Goal: Task Accomplishment & Management: Use online tool/utility

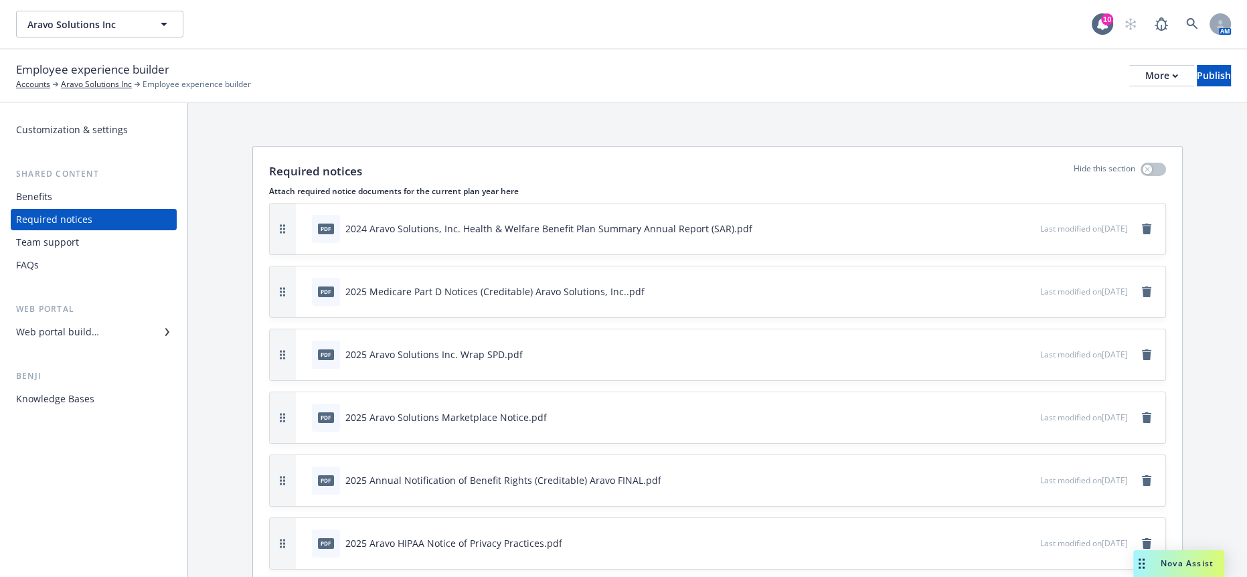
click at [1205, 551] on div "Required notices Hide this section Attach required notice documents for the cur…" at bounding box center [717, 451] width 1059 height 696
click at [1206, 556] on div "Nova Assist" at bounding box center [1179, 563] width 91 height 27
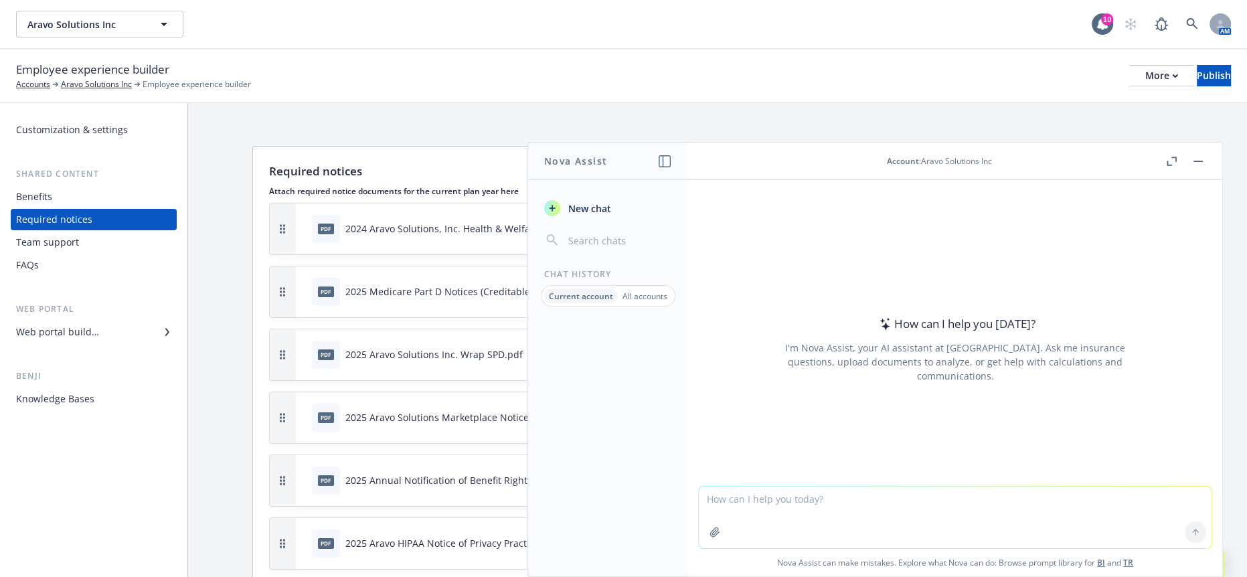
click at [1050, 525] on textarea at bounding box center [955, 518] width 513 height 62
paste textarea "Please see signed termination letter for Mach49, effective date [DATE]. Can you…"
type textarea "more professoinal: Please see signed termination letter for Mach49, effective d…"
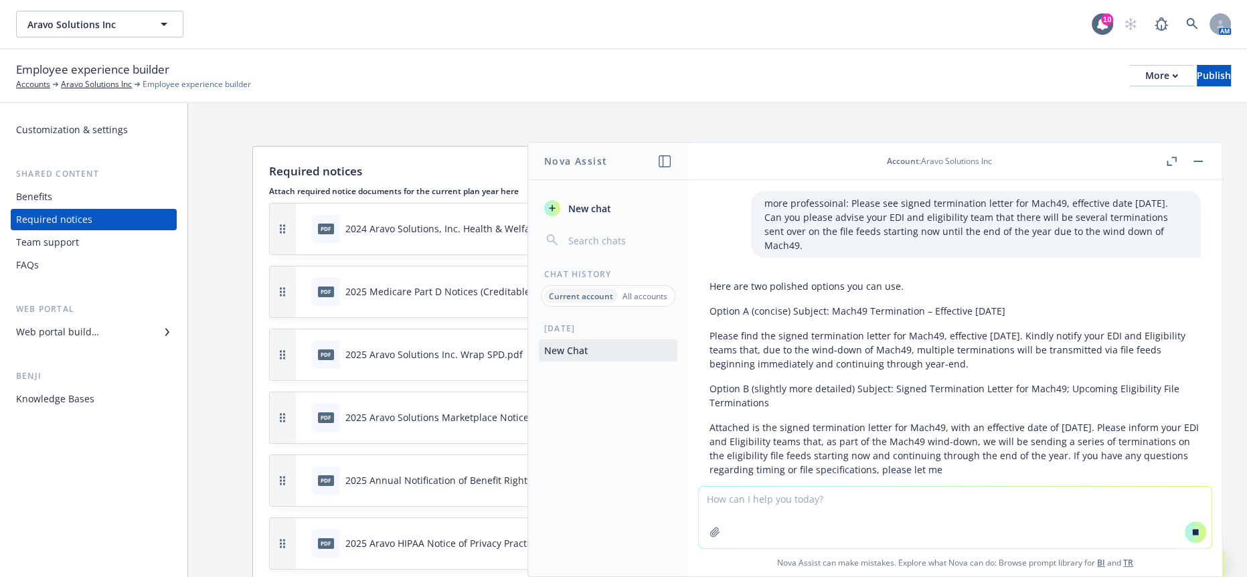
scroll to position [28, 0]
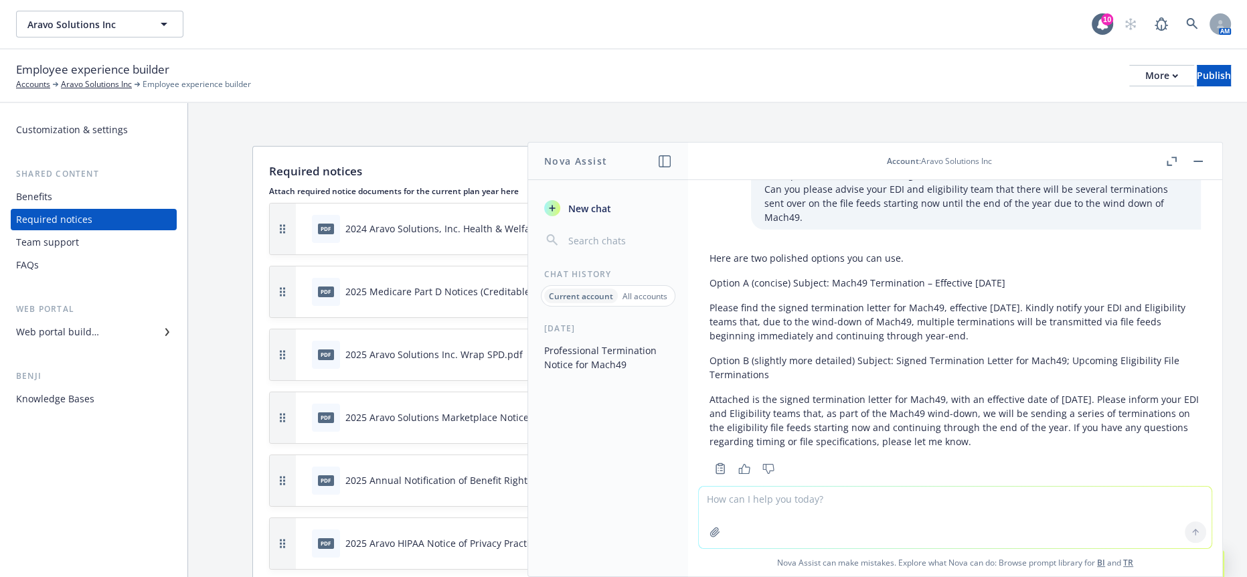
drag, startPoint x: 1016, startPoint y: 328, endPoint x: 702, endPoint y: 293, distance: 316.6
click at [702, 293] on div "Here are two polished options you can use. Option A (concise) Subject: Mach49 T…" at bounding box center [955, 362] width 513 height 232
copy p "Please find the signed termination letter for Mach49, effective [DATE]. Kindly …"
click at [885, 528] on textarea at bounding box center [955, 518] width 513 height 62
